Goal: Task Accomplishment & Management: Use online tool/utility

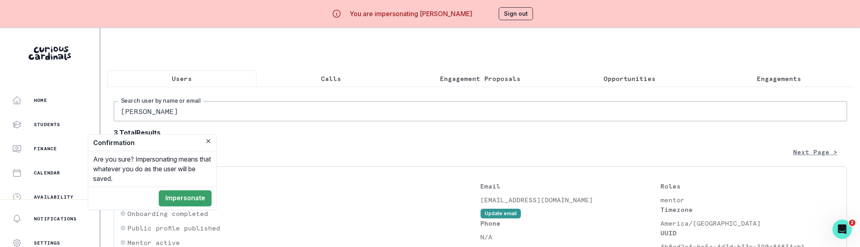
scroll to position [399, 0]
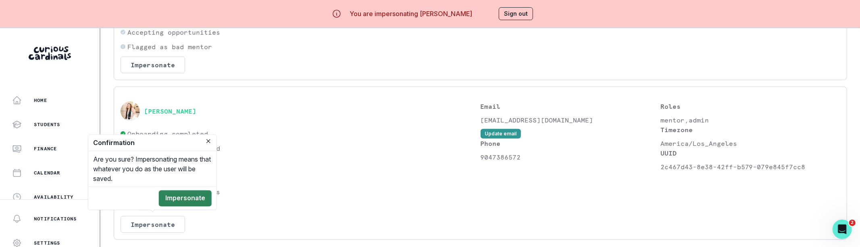
click at [177, 195] on button "Impersonate" at bounding box center [185, 198] width 53 height 16
click at [73, 100] on div "Home" at bounding box center [55, 101] width 87 height 10
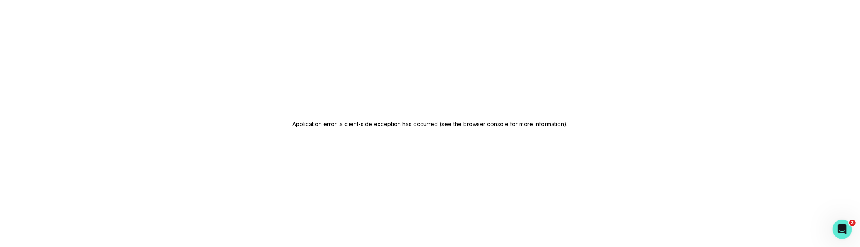
click at [364, 221] on div "Application error: a client-side exception has occurred (see the browser consol…" at bounding box center [430, 123] width 860 height 247
